Goal: Check status: Check status

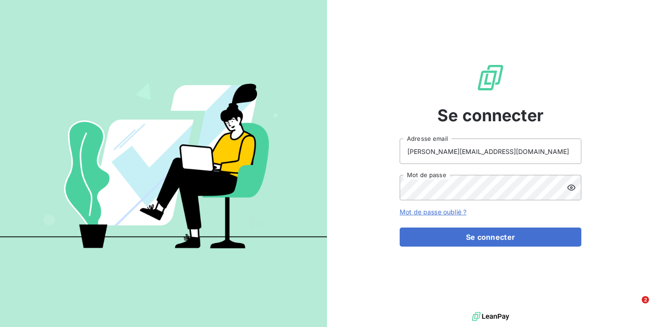
click at [400, 228] on button "Se connecter" at bounding box center [491, 237] width 182 height 19
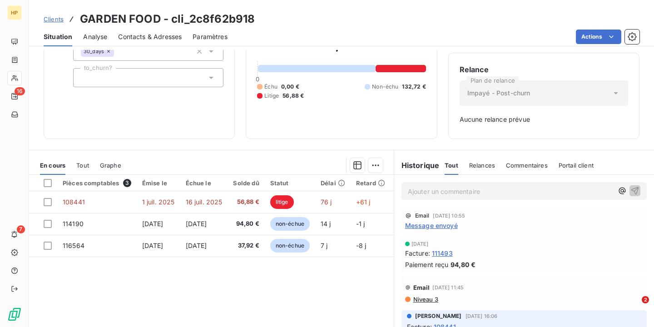
click at [437, 227] on span "Message envoyé" at bounding box center [431, 226] width 53 height 10
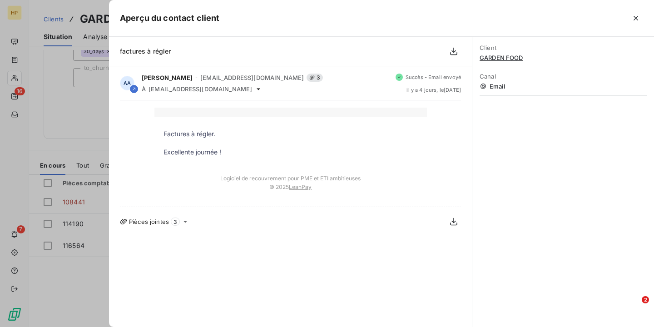
click at [73, 147] on div at bounding box center [327, 163] width 654 height 327
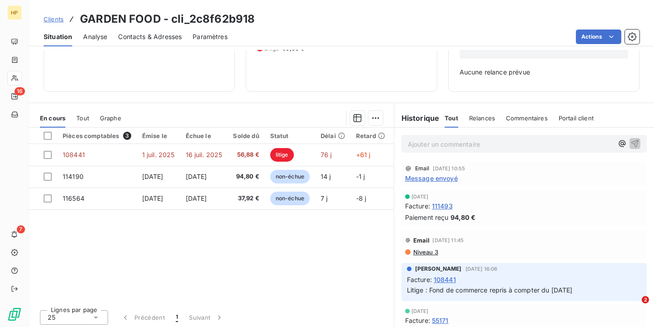
click at [495, 215] on div "Paiement reçu 94,80 €" at bounding box center [524, 218] width 238 height 10
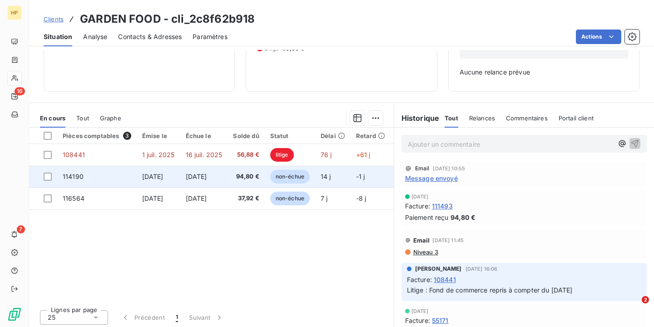
click at [298, 178] on span "non-échue" at bounding box center [290, 177] width 40 height 14
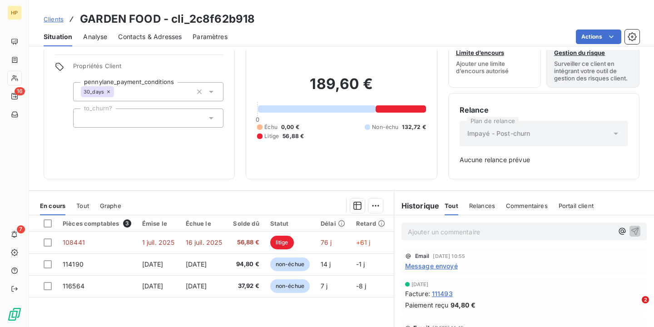
scroll to position [31, 0]
